Goal: Task Accomplishment & Management: Manage account settings

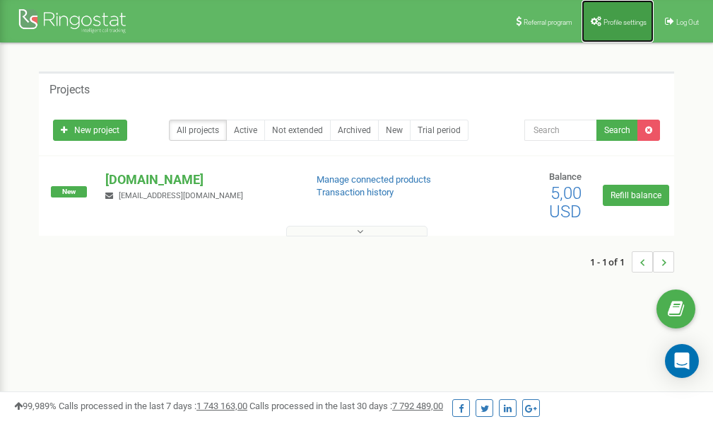
click at [613, 23] on span "Profile settings" at bounding box center [625, 22] width 43 height 8
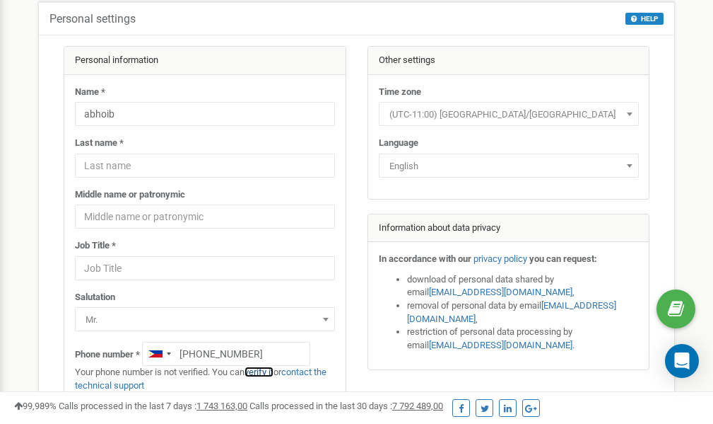
click at [269, 373] on link "verify it" at bounding box center [259, 371] width 29 height 11
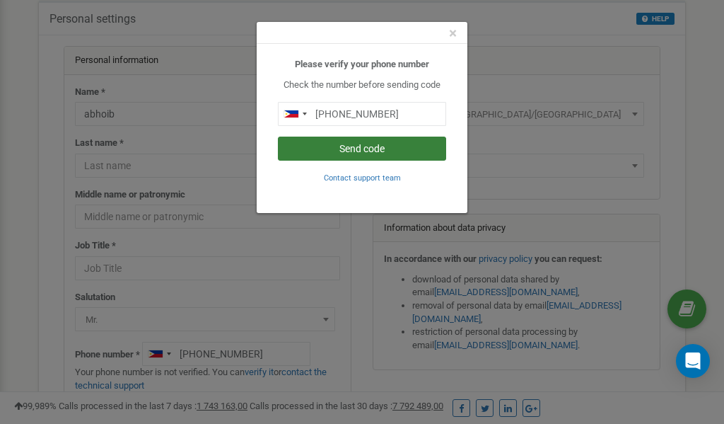
click at [362, 148] on button "Send code" at bounding box center [362, 148] width 168 height 24
